Goal: Task Accomplishment & Management: Manage account settings

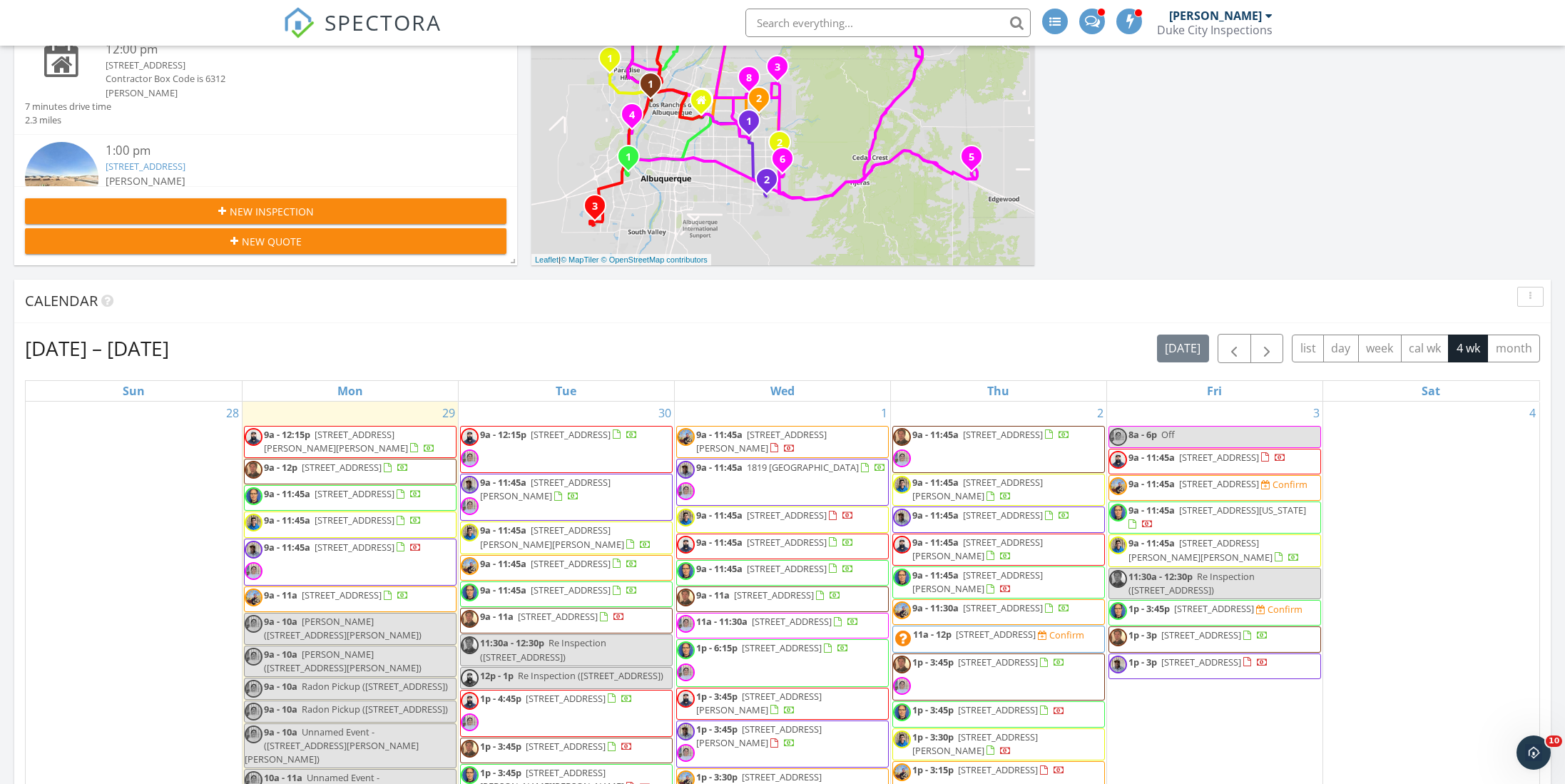
scroll to position [291, 0]
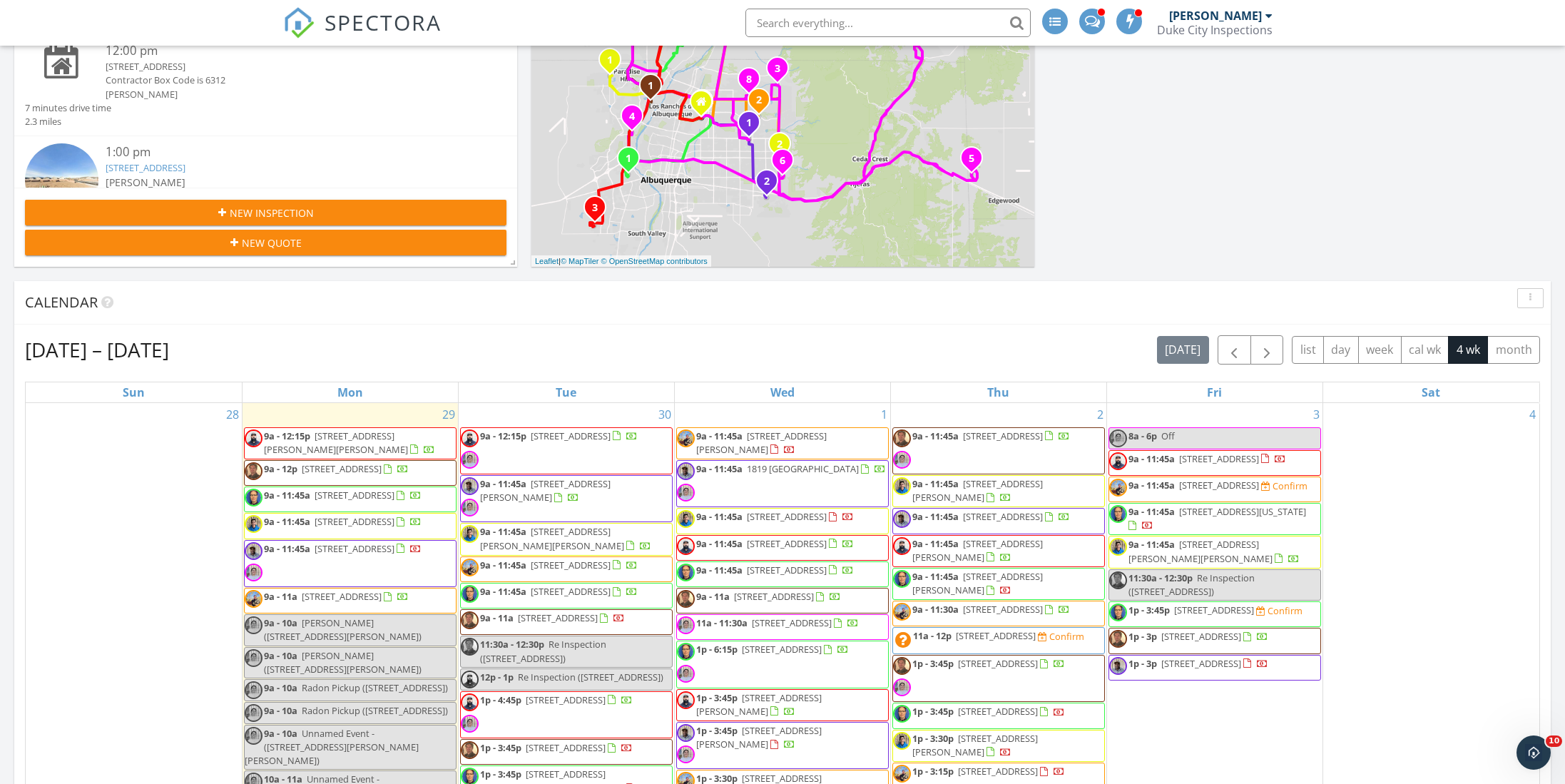
click at [943, 345] on div "Sep 28 – Oct 25, 2025 today list day week cal wk 4 wk month" at bounding box center [782, 350] width 1515 height 30
click at [1230, 355] on span "button" at bounding box center [1234, 351] width 17 height 17
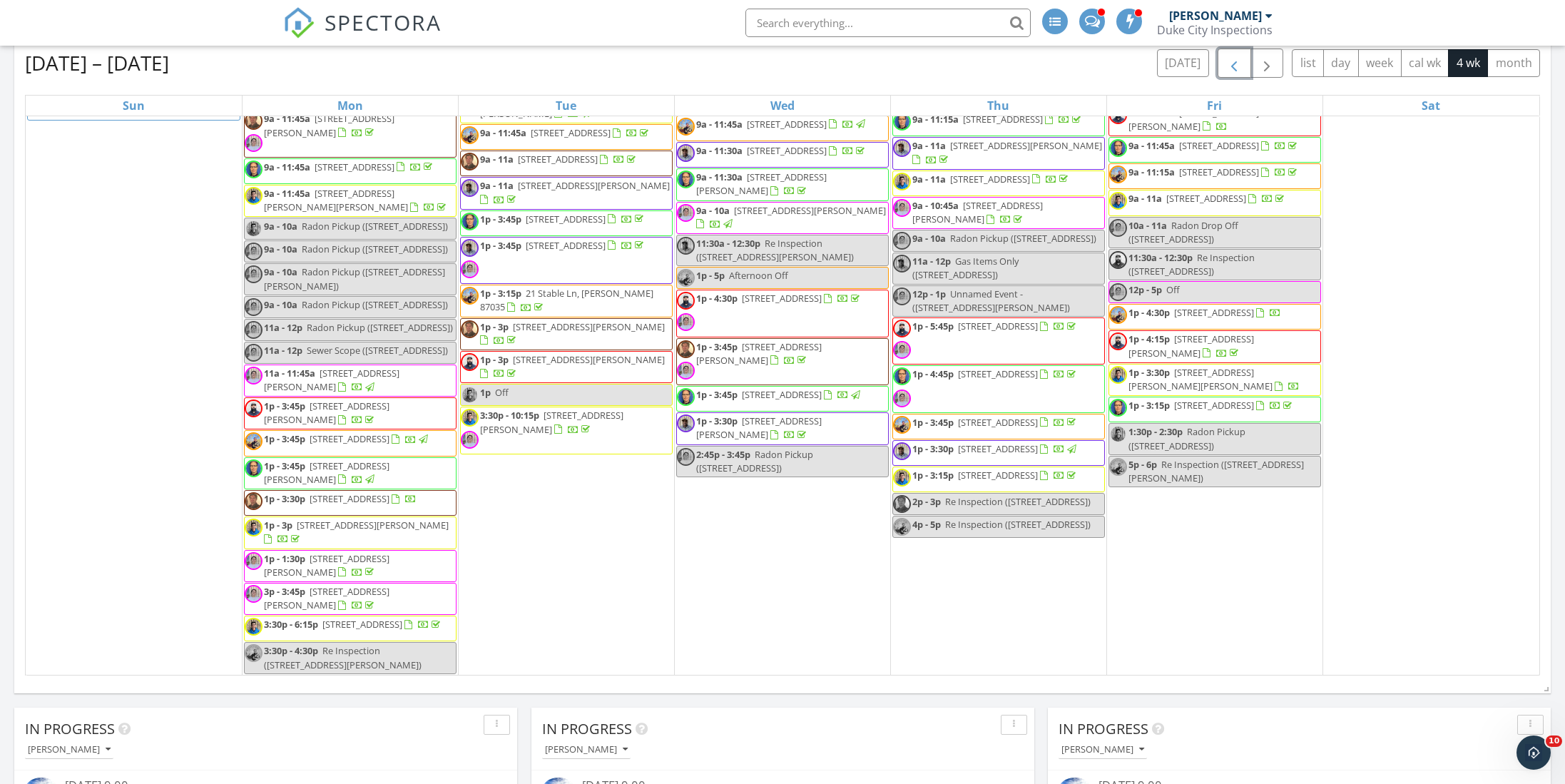
scroll to position [2223, 0]
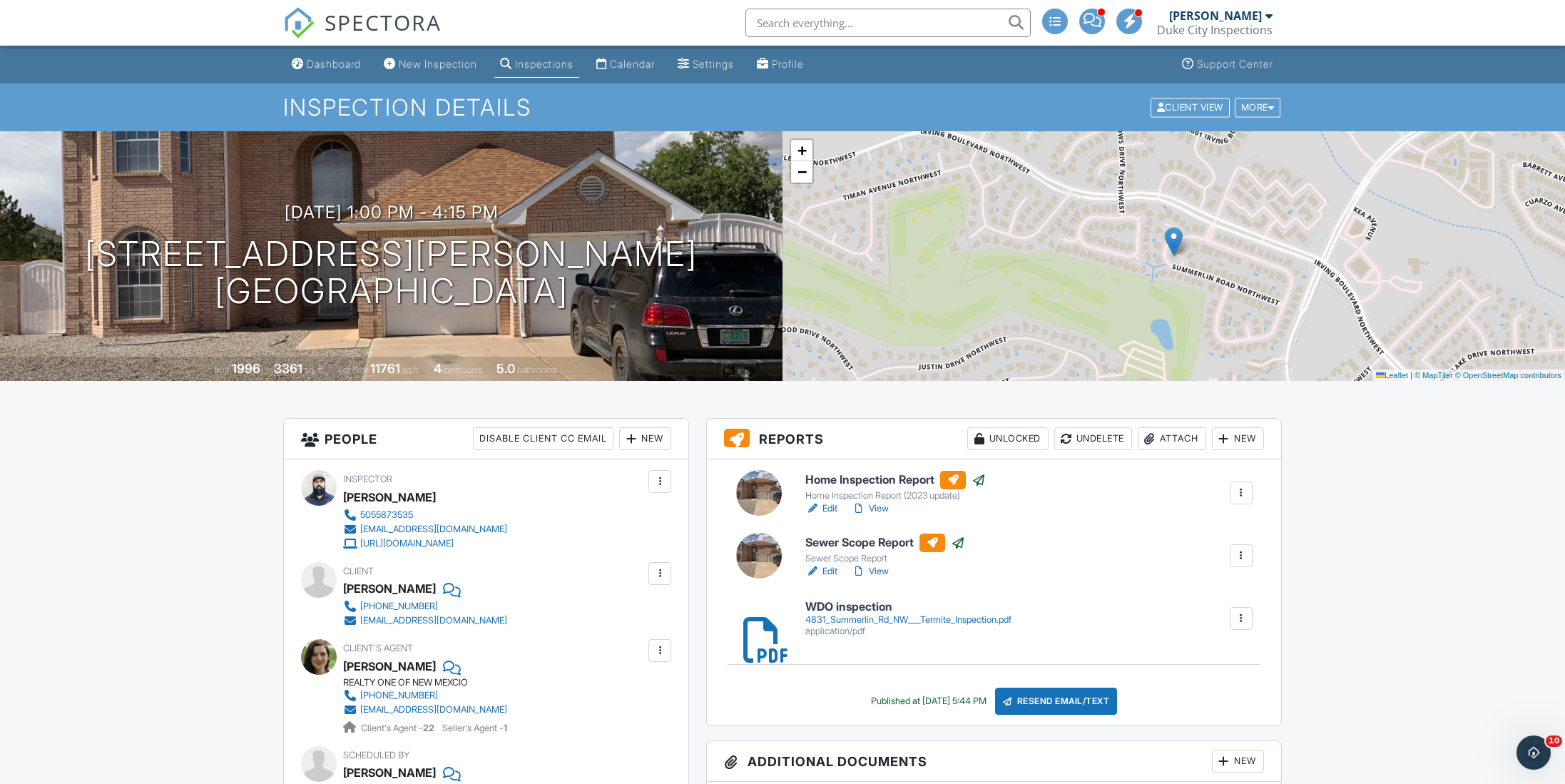
click at [325, 87] on div "Inspection Details Client View More Property Details Reschedule Reorder / Copy …" at bounding box center [782, 107] width 1565 height 48
click at [324, 69] on div "Dashboard" at bounding box center [333, 64] width 54 height 12
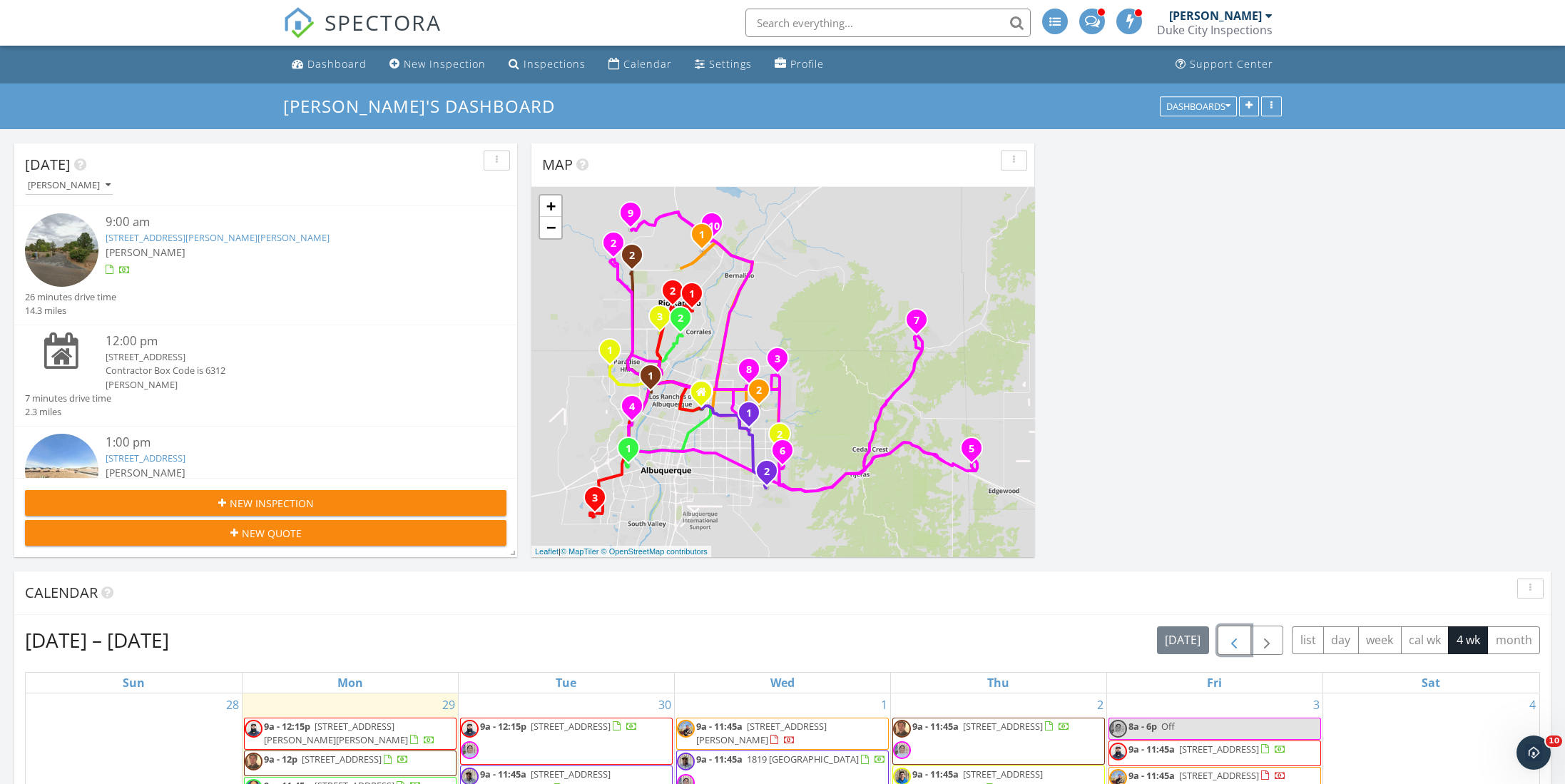
click at [1235, 642] on span "button" at bounding box center [1234, 640] width 17 height 17
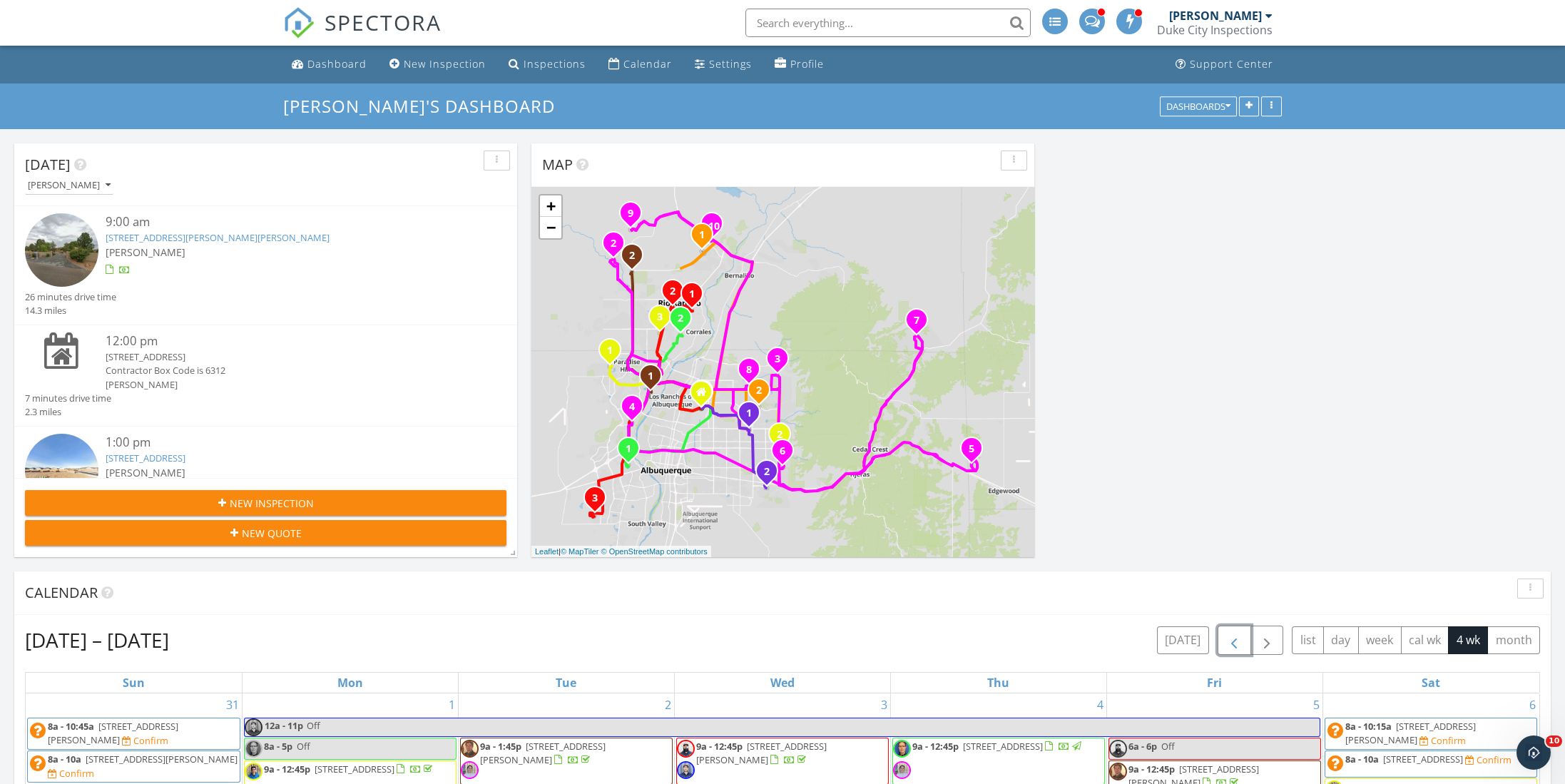
scroll to position [385, 0]
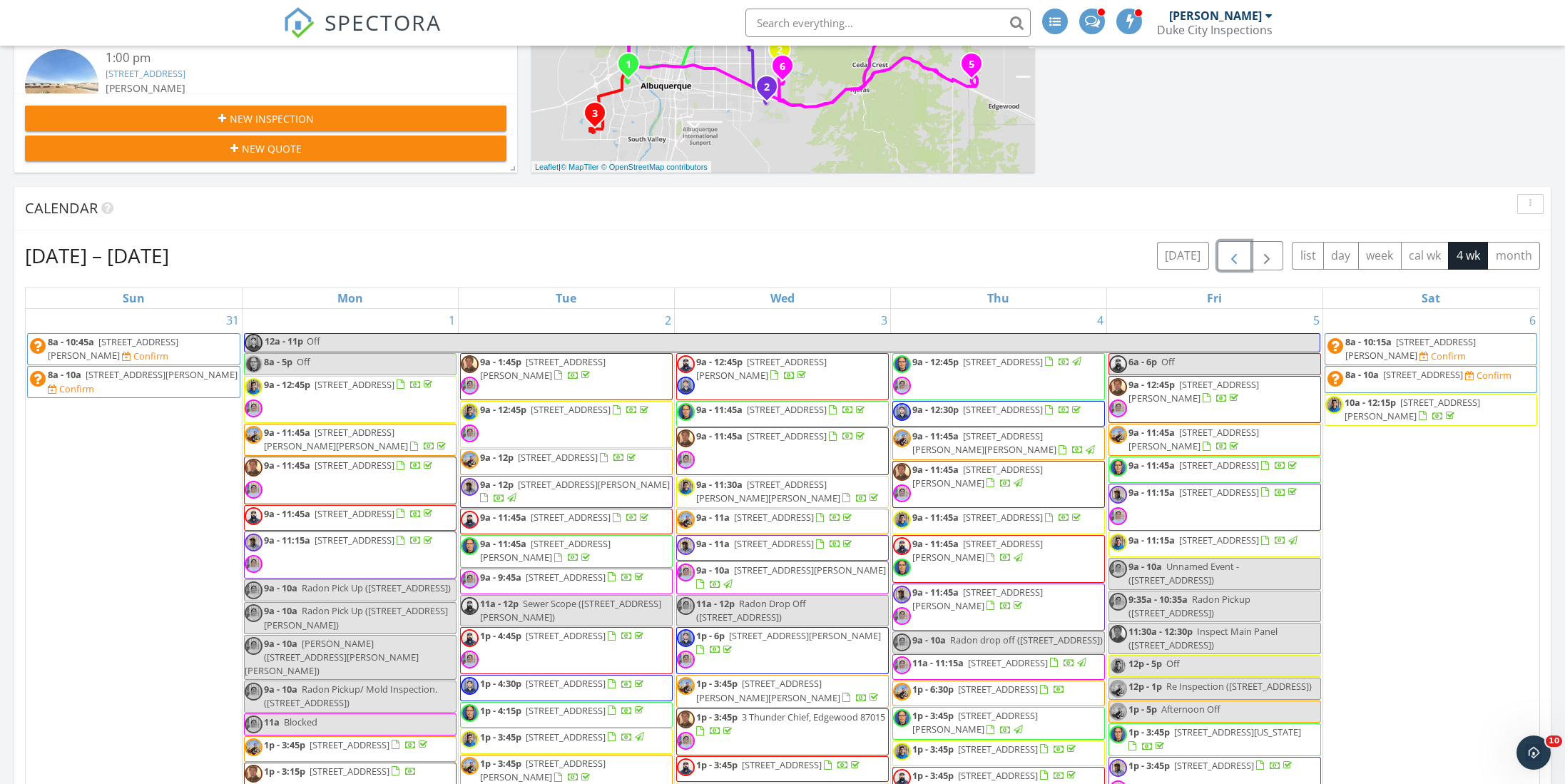
click at [964, 524] on span "6008 Ursa Ave NW, Albuquerque 87114" at bounding box center [1003, 517] width 80 height 13
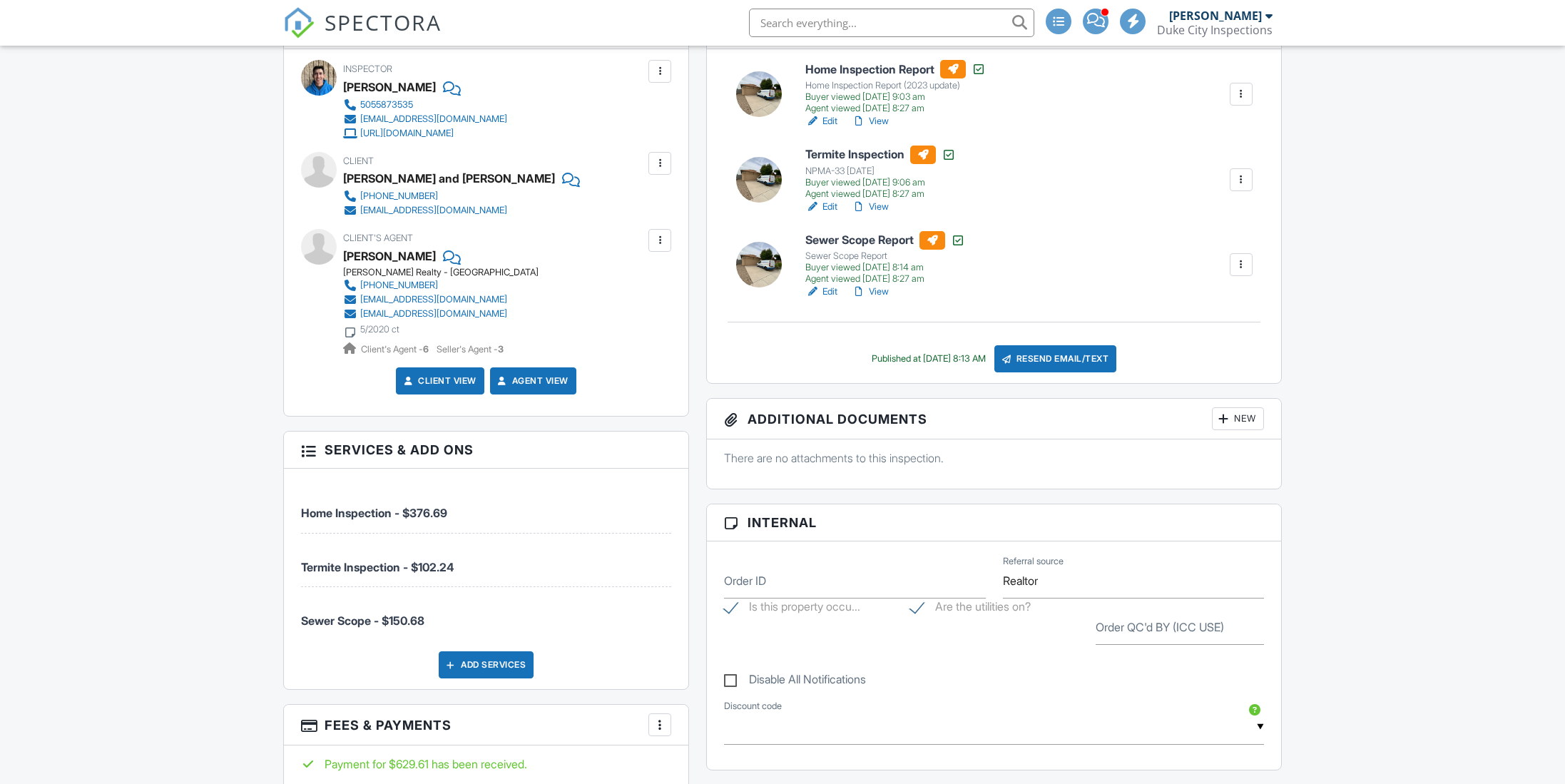
scroll to position [524, 0]
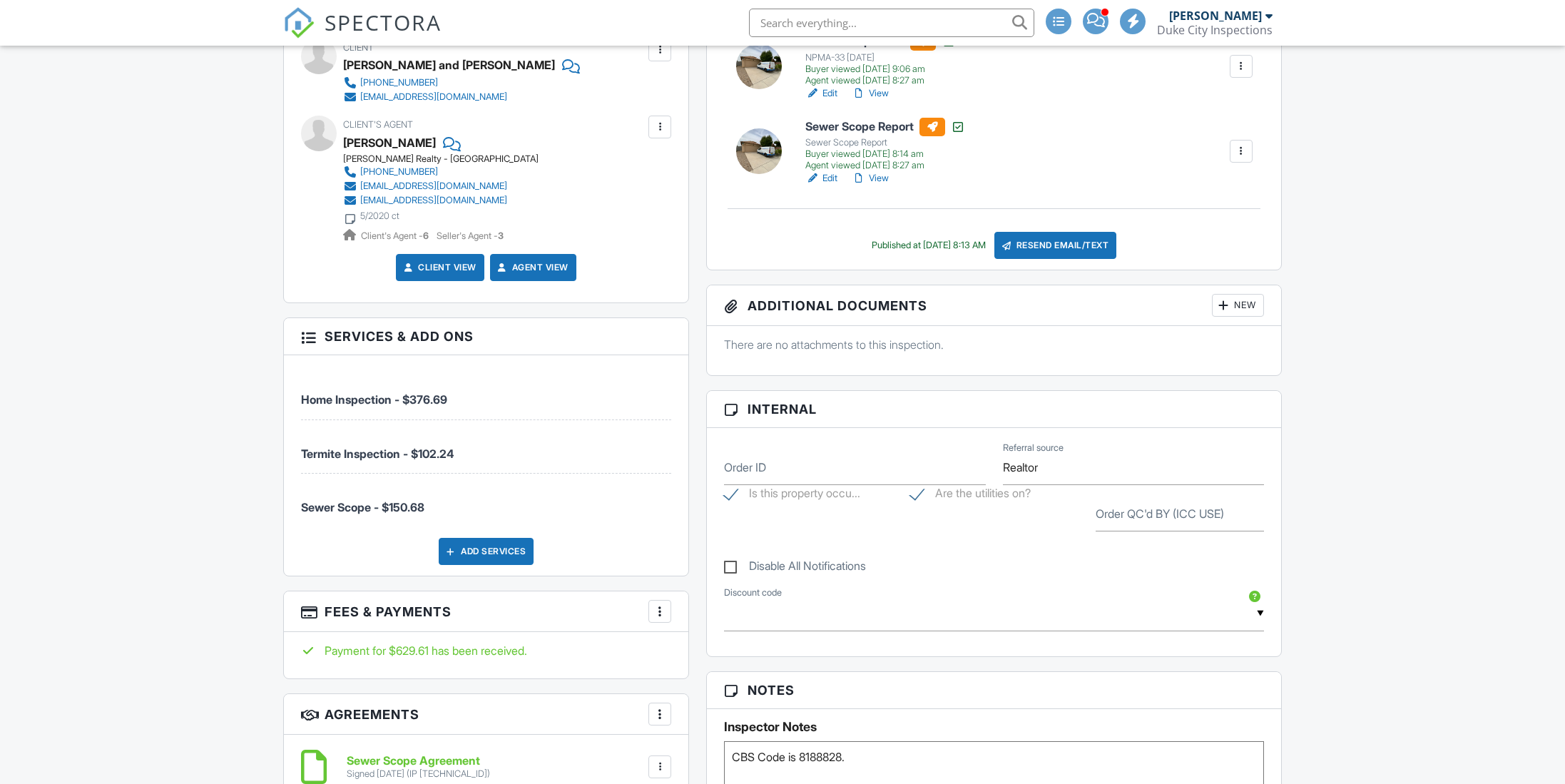
click at [658, 613] on div at bounding box center [660, 611] width 14 height 14
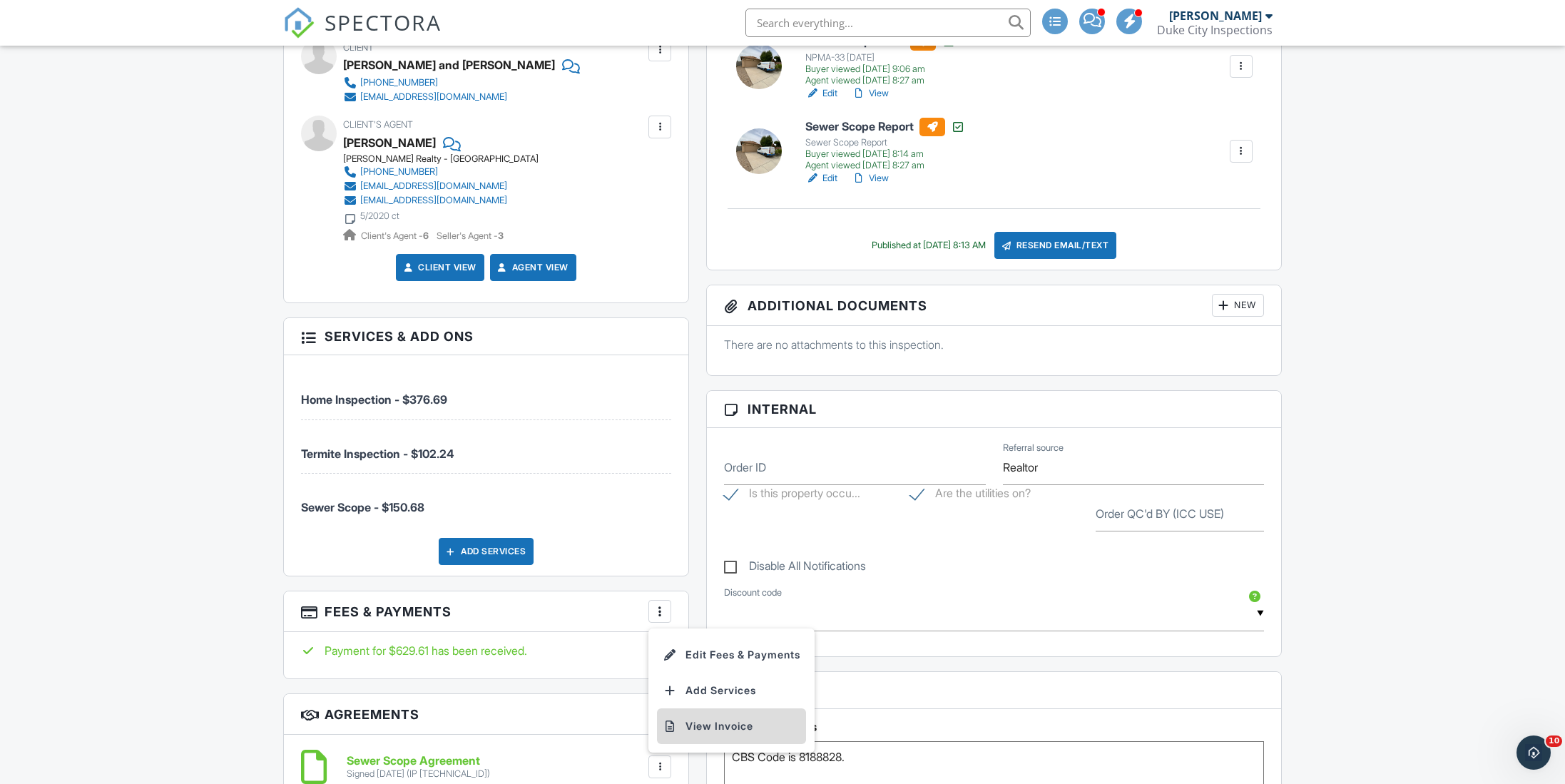
click at [709, 724] on li "View Invoice" at bounding box center [731, 726] width 149 height 36
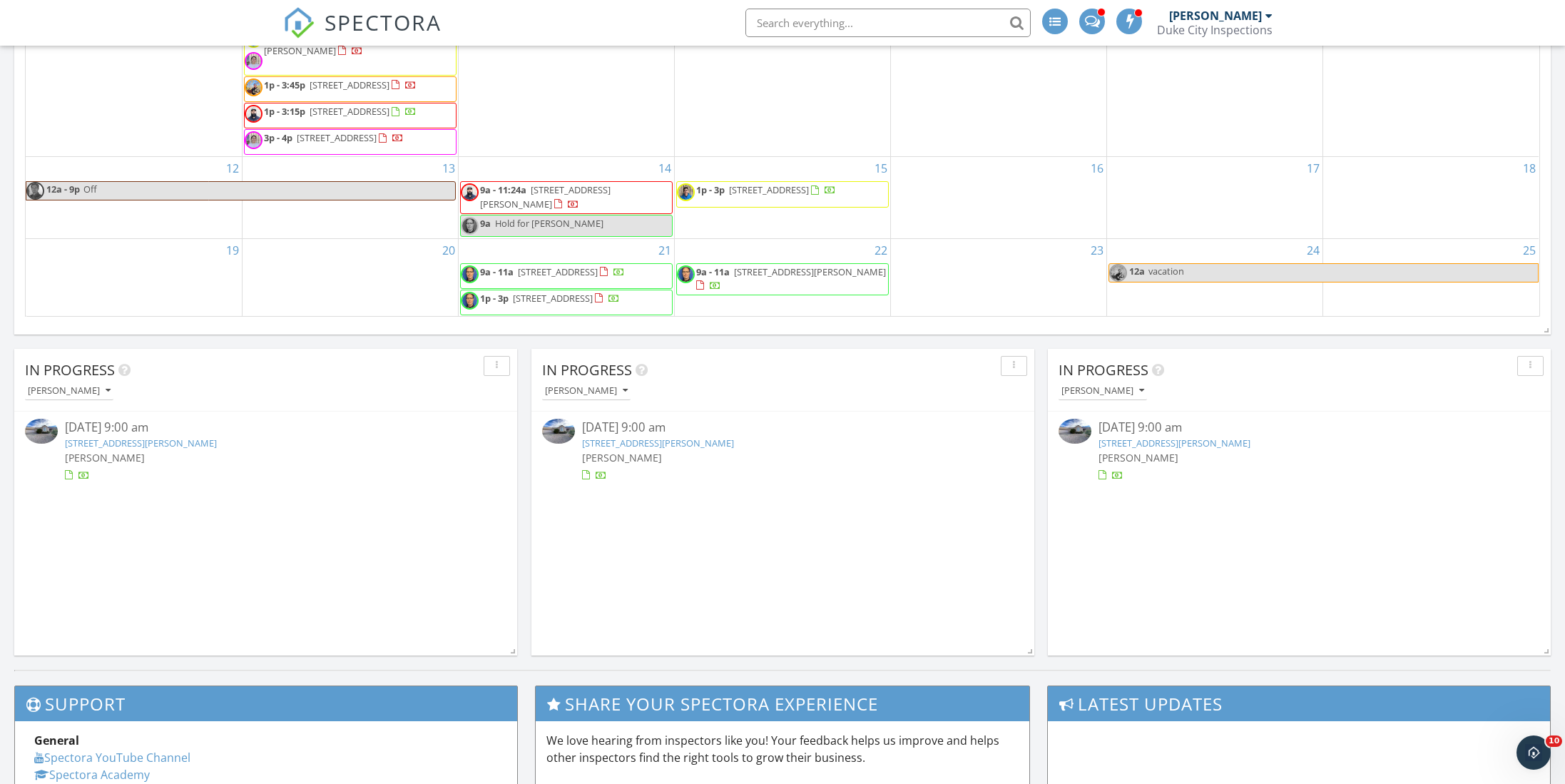
scroll to position [651, 0]
click at [158, 444] on link "12511 Elena Dr NE, Albuquerque, NM 87122" at bounding box center [141, 443] width 152 height 13
click at [191, 442] on link "12511 Elena Dr NE, Albuquerque, NM 87122" at bounding box center [141, 443] width 152 height 13
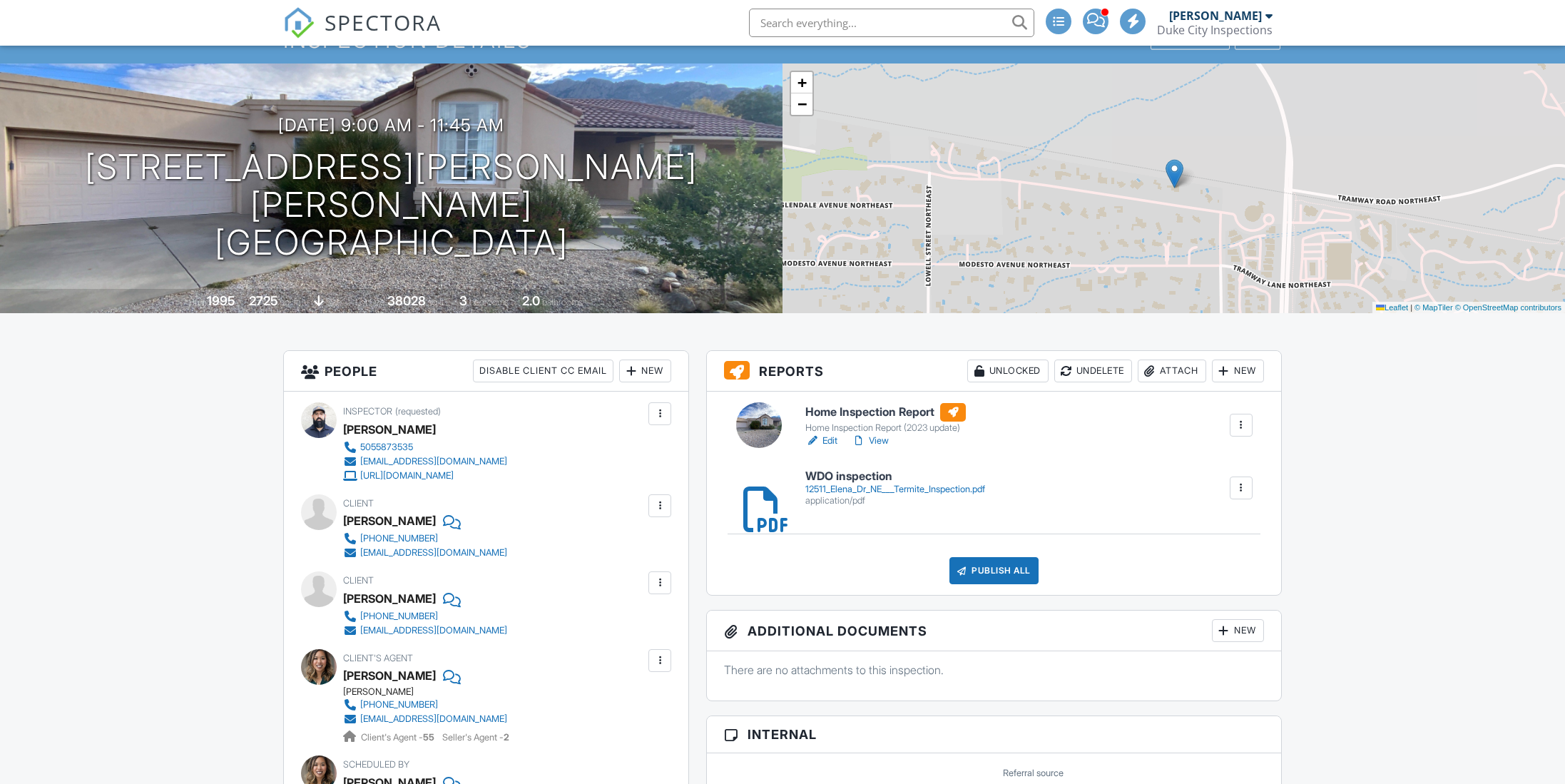
scroll to position [81, 0]
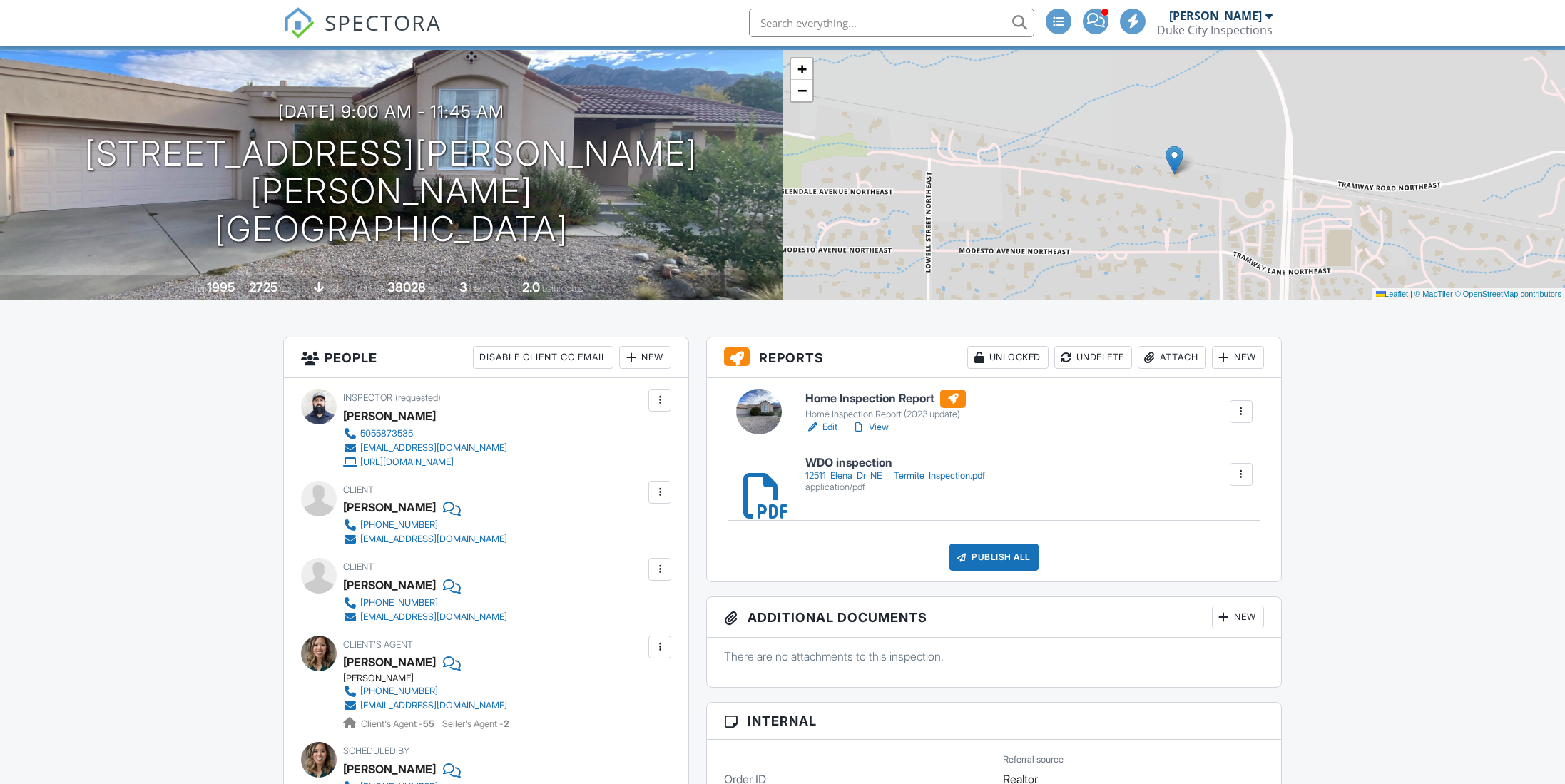
click at [998, 560] on div "Publish All" at bounding box center [994, 556] width 89 height 27
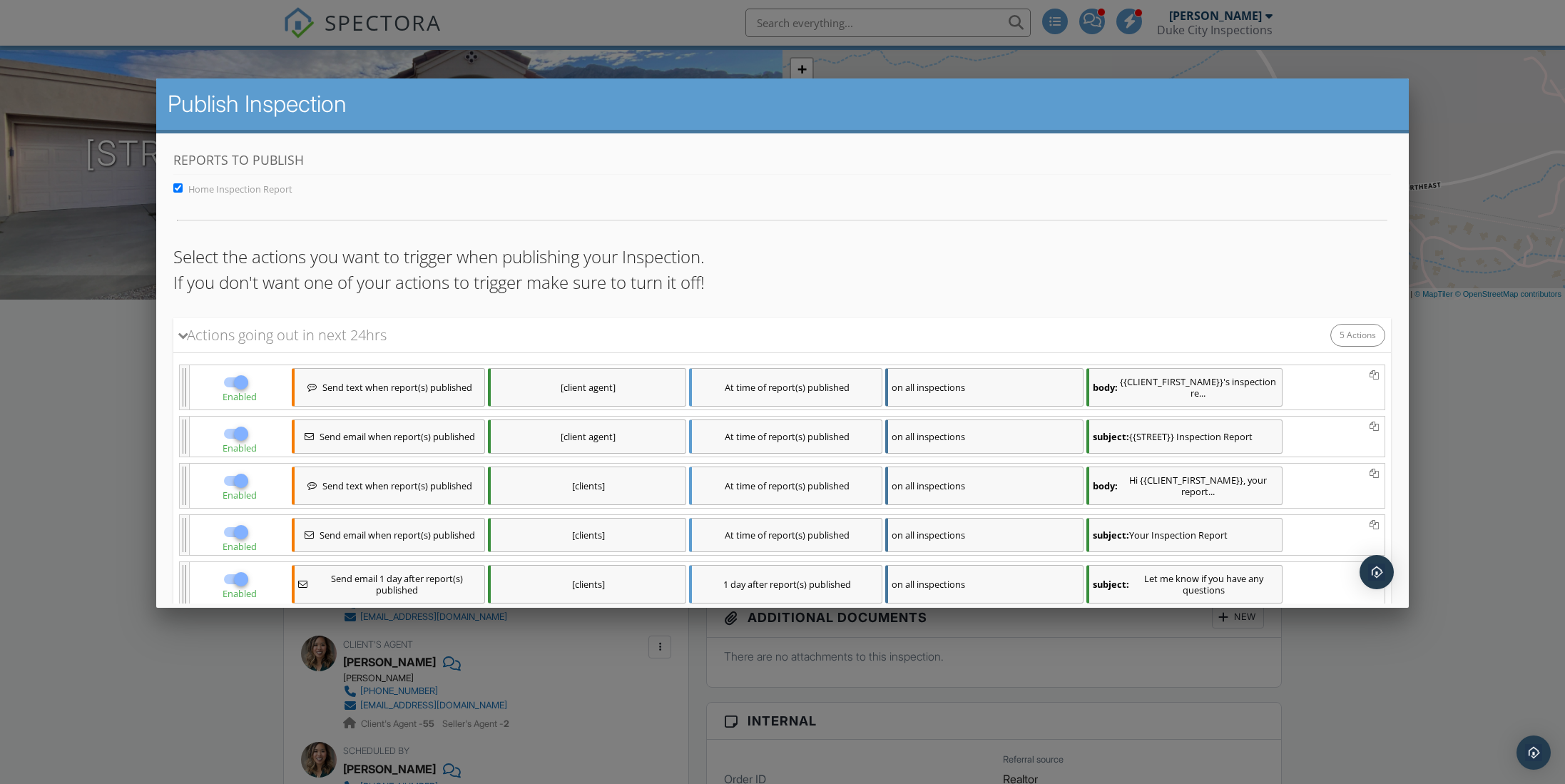
scroll to position [145, 0]
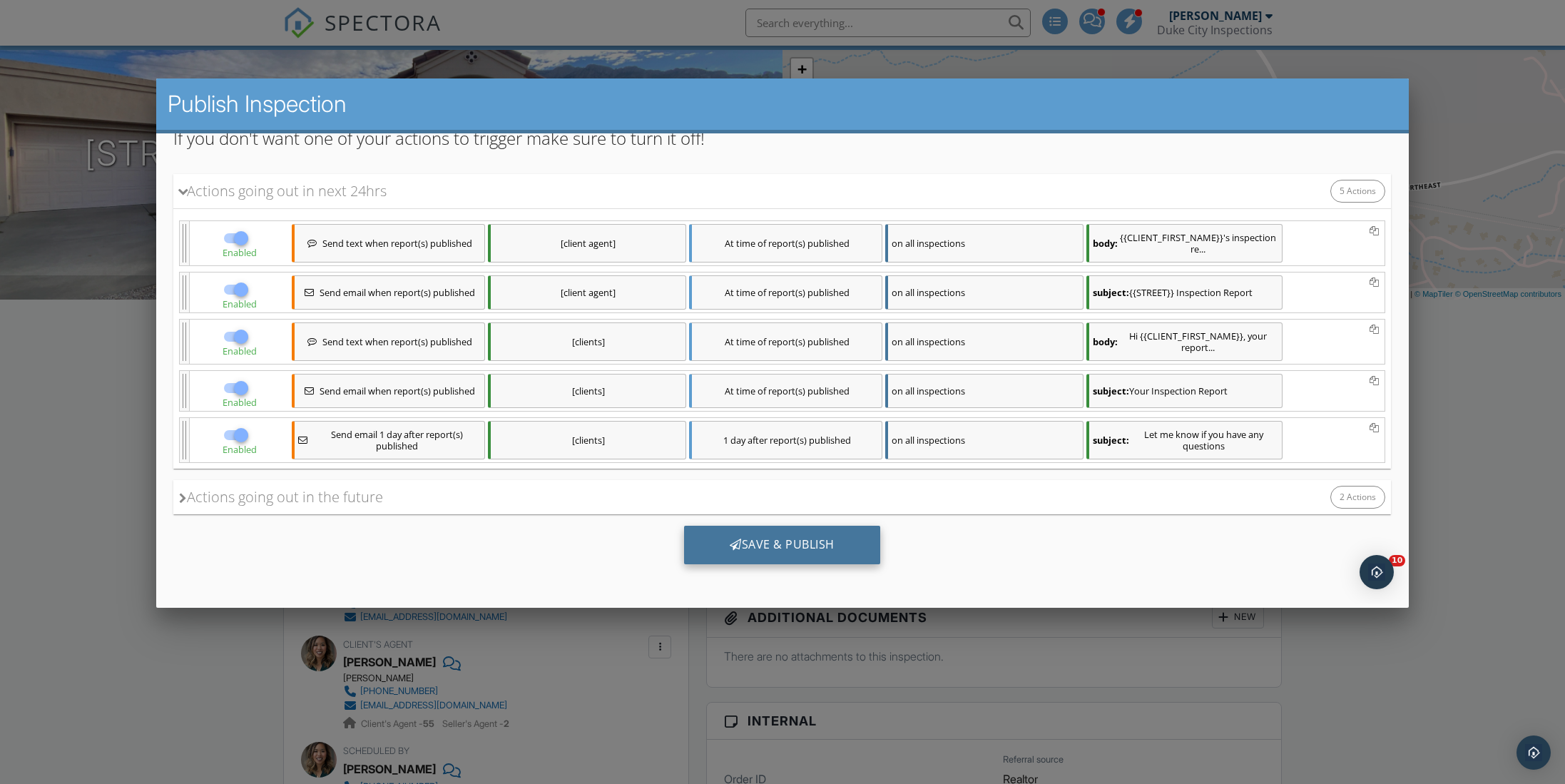
click at [804, 552] on div "Save & Publish" at bounding box center [782, 544] width 196 height 38
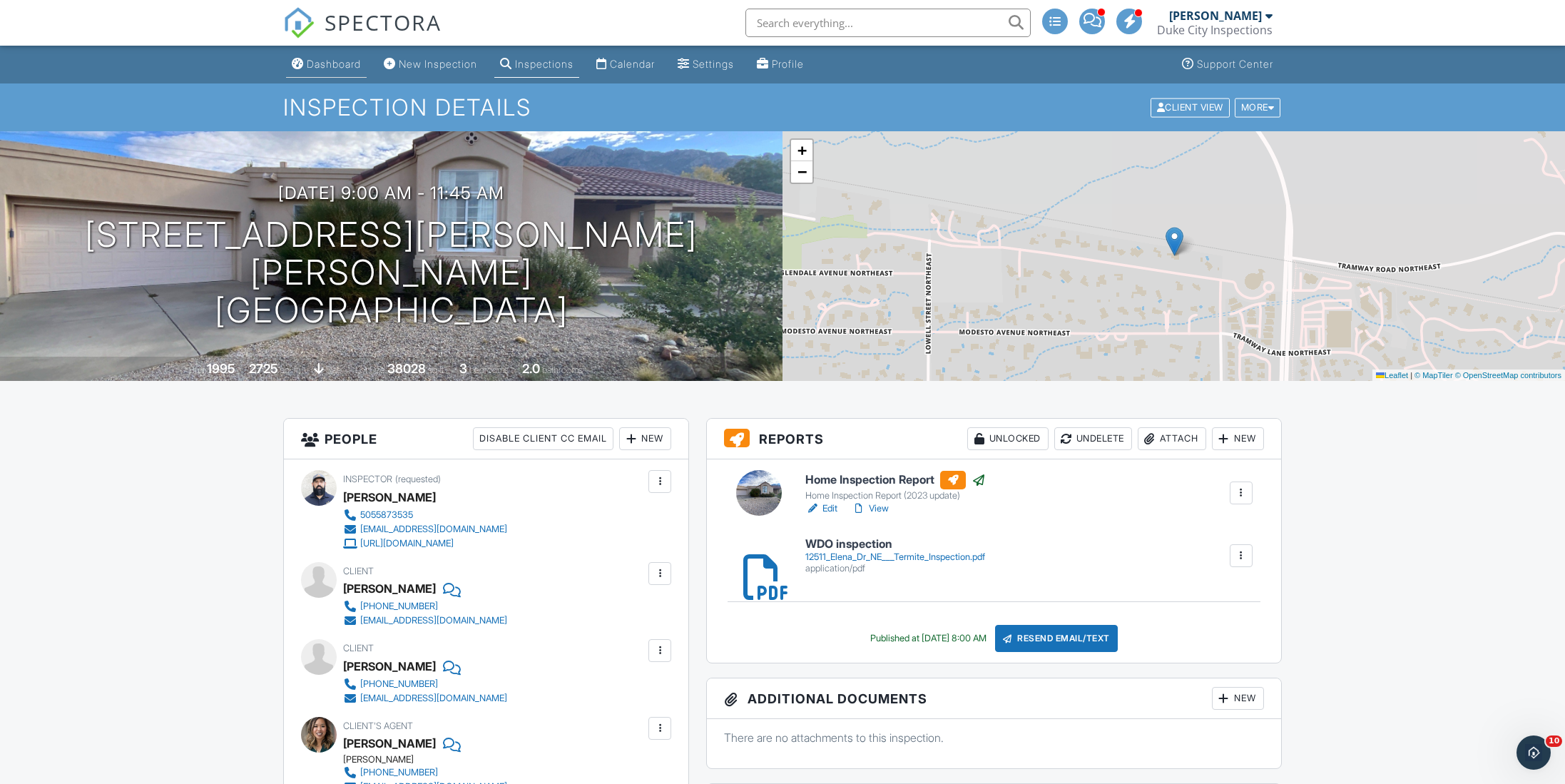
click at [319, 69] on div "Dashboard" at bounding box center [333, 64] width 54 height 12
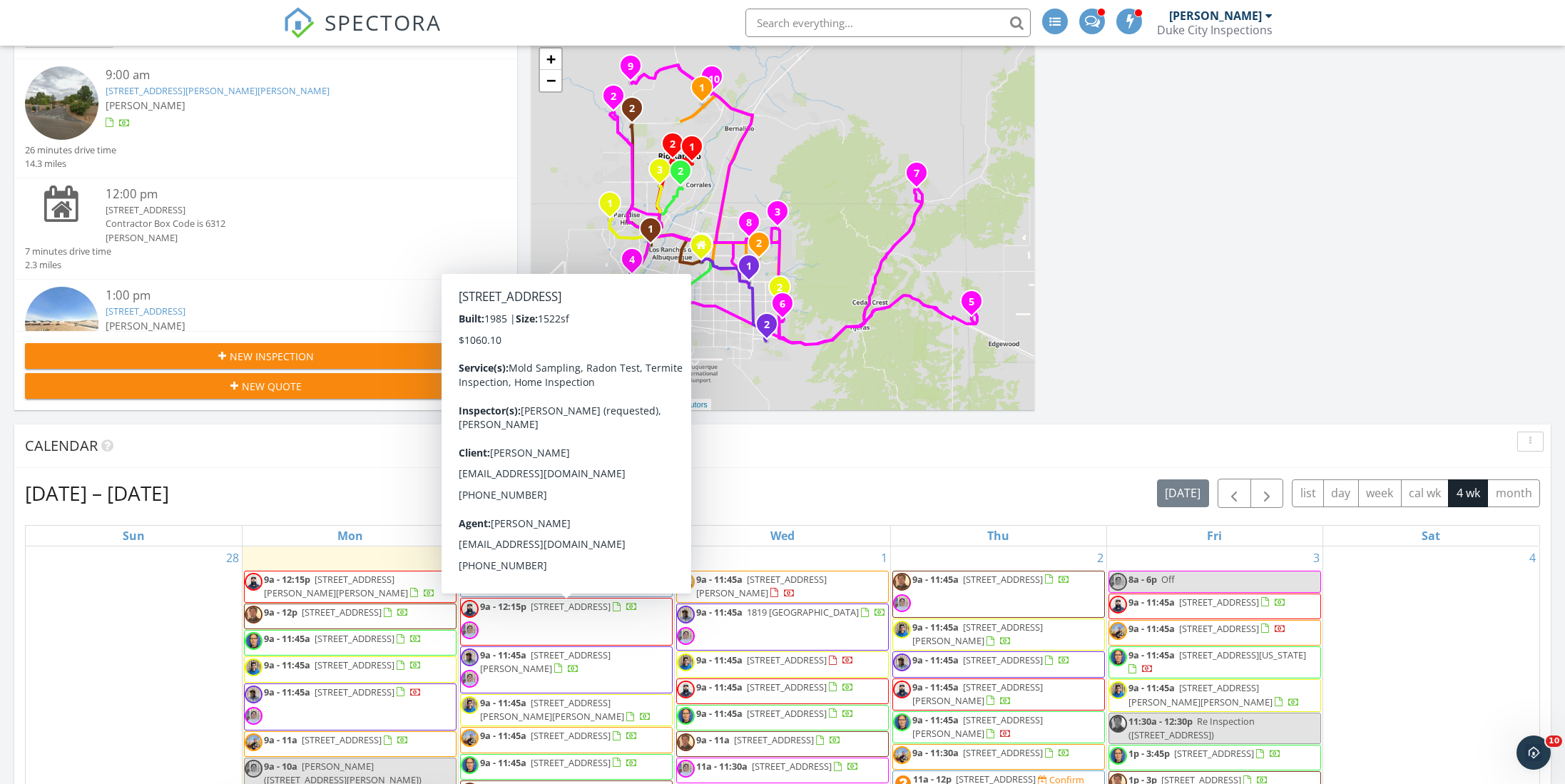
scroll to position [86, 0]
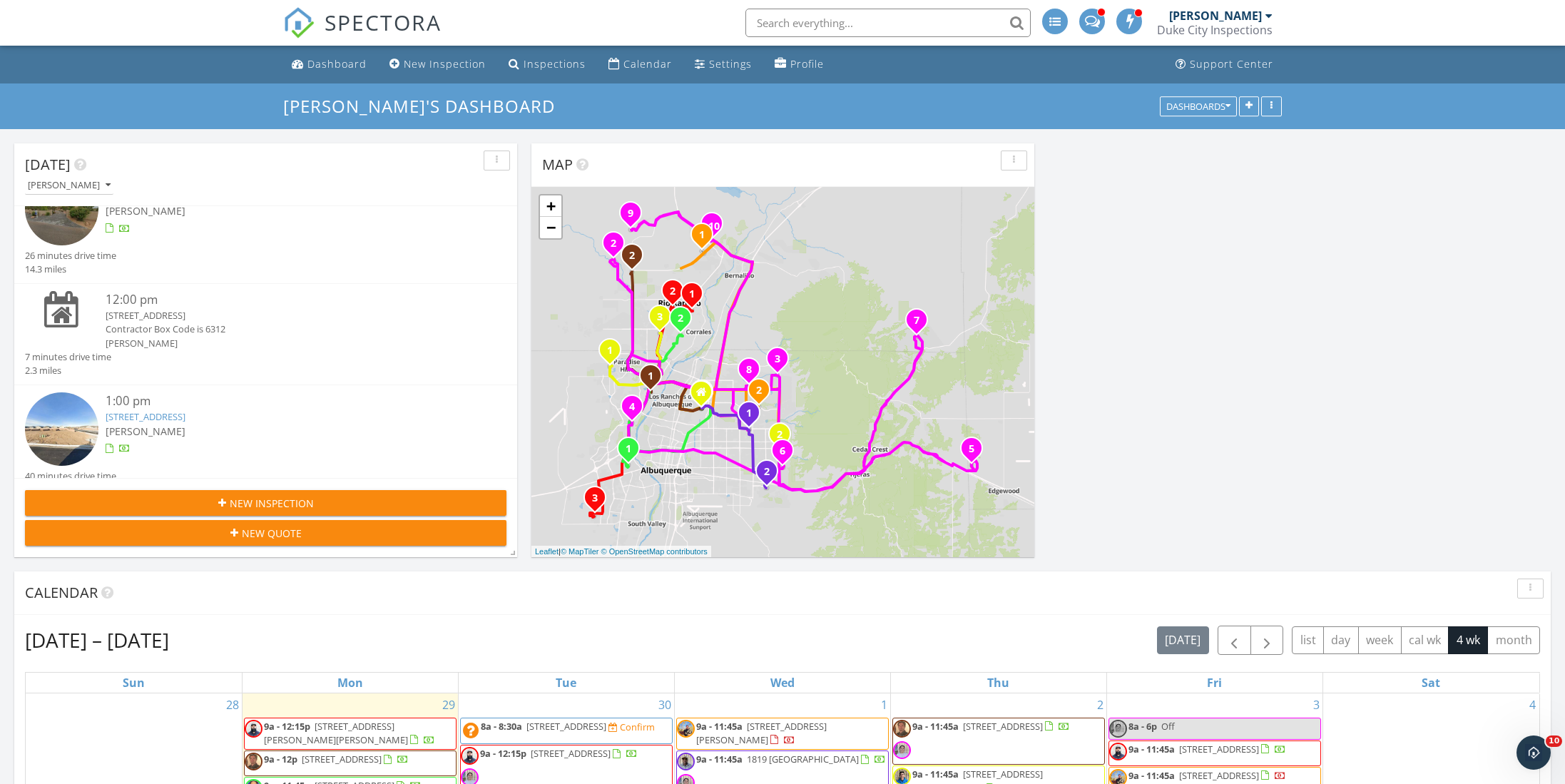
scroll to position [52, 0]
